Goal: Transaction & Acquisition: Purchase product/service

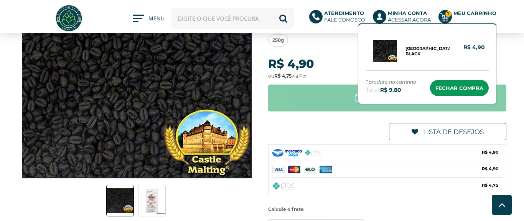
scroll to position [44, 0]
click at [466, 13] on b "Meu Carrinho" at bounding box center [474, 13] width 43 height 6
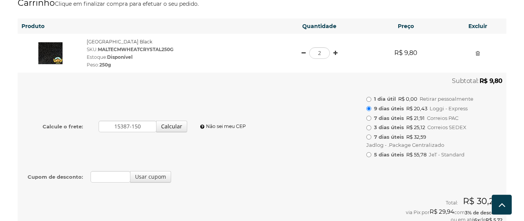
scroll to position [44, 0]
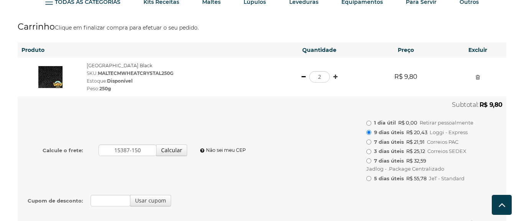
click at [305, 76] on link at bounding box center [303, 76] width 4 height 5
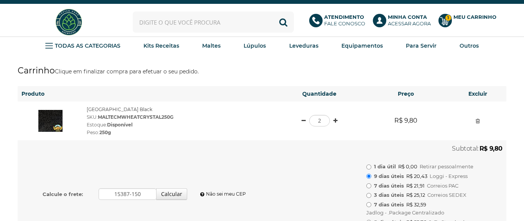
click at [64, 24] on img at bounding box center [68, 22] width 29 height 29
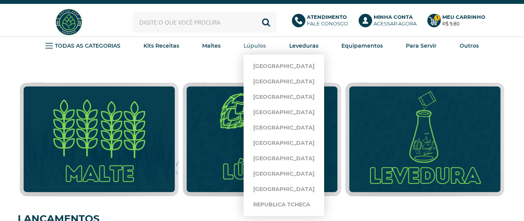
click at [254, 44] on strong "Lúpulos" at bounding box center [255, 45] width 22 height 7
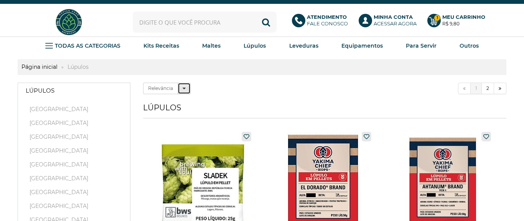
click at [186, 91] on button "Relevância" at bounding box center [184, 88] width 13 height 12
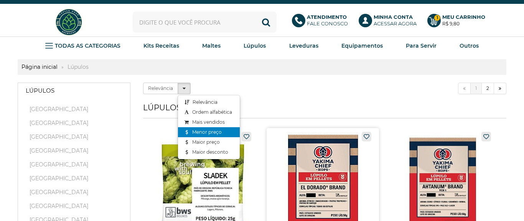
drag, startPoint x: 210, startPoint y: 132, endPoint x: 290, endPoint y: 128, distance: 79.5
click at [210, 132] on link "Menor preço" at bounding box center [209, 132] width 62 height 10
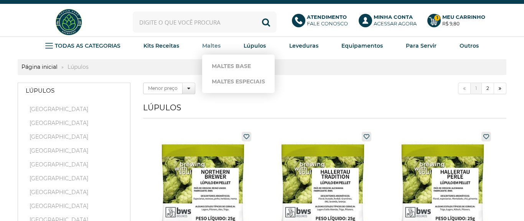
click at [214, 48] on strong "Maltes" at bounding box center [211, 45] width 18 height 7
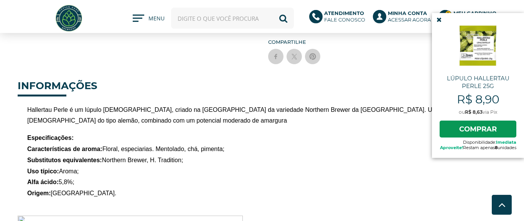
scroll to position [219, 0]
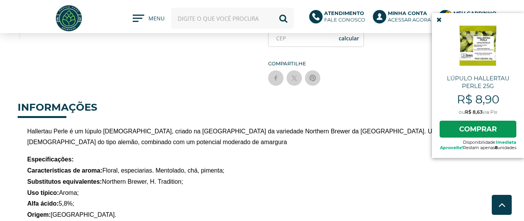
click at [436, 21] on icon at bounding box center [438, 19] width 5 height 7
